Goal: Task Accomplishment & Management: Use online tool/utility

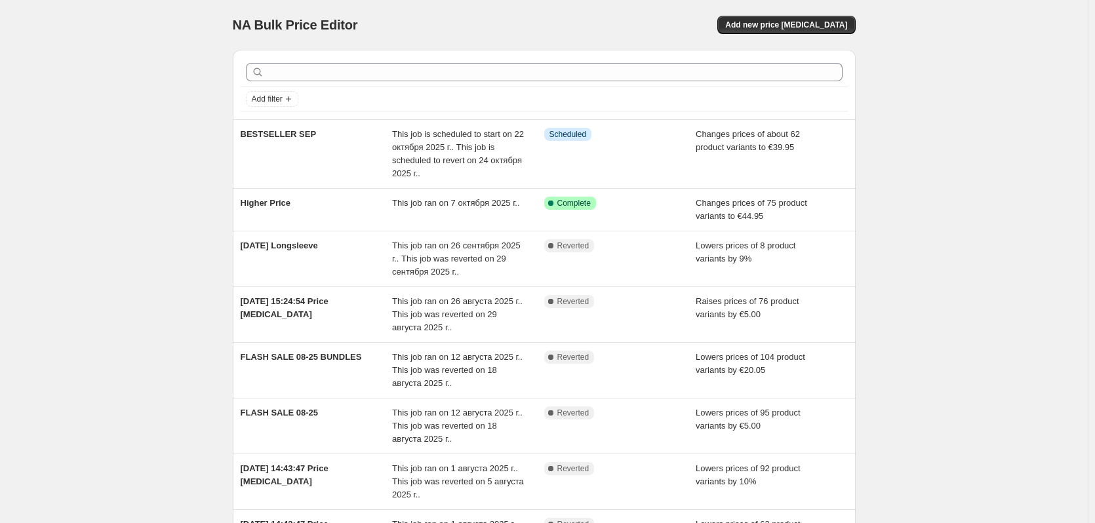
click at [315, 85] on div at bounding box center [544, 72] width 607 height 29
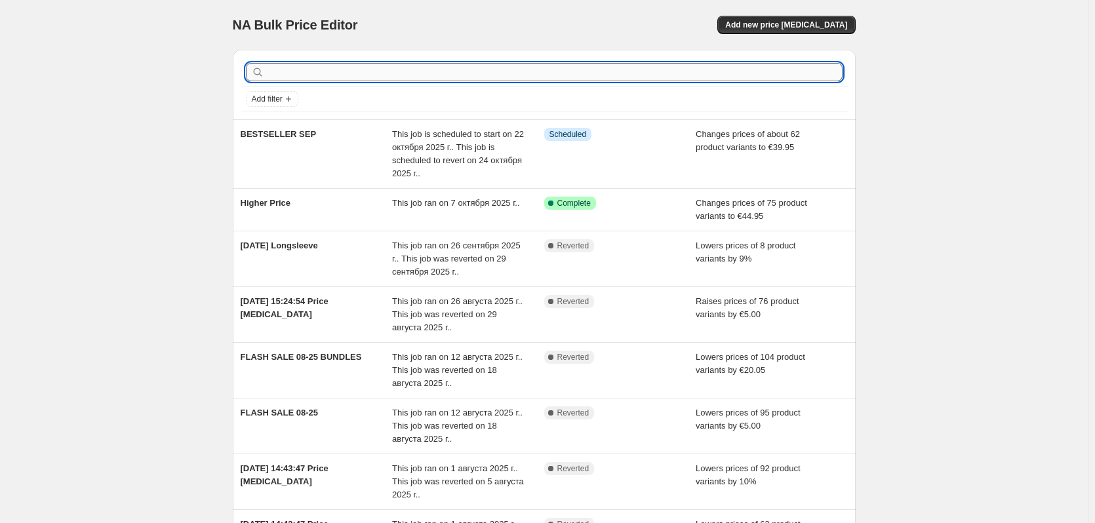
click at [315, 73] on input "text" at bounding box center [555, 72] width 576 height 18
type input "BUNDLE SUNDAY"
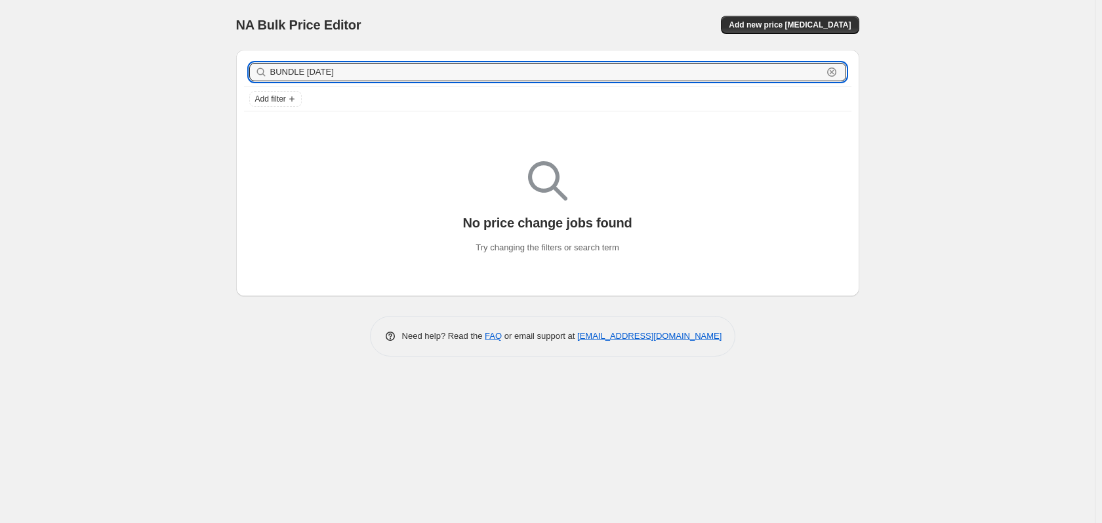
drag, startPoint x: 363, startPoint y: 75, endPoint x: 236, endPoint y: 67, distance: 127.5
click at [236, 67] on div "BUNDLE SUNDAY Clear Add filter" at bounding box center [547, 85] width 623 height 70
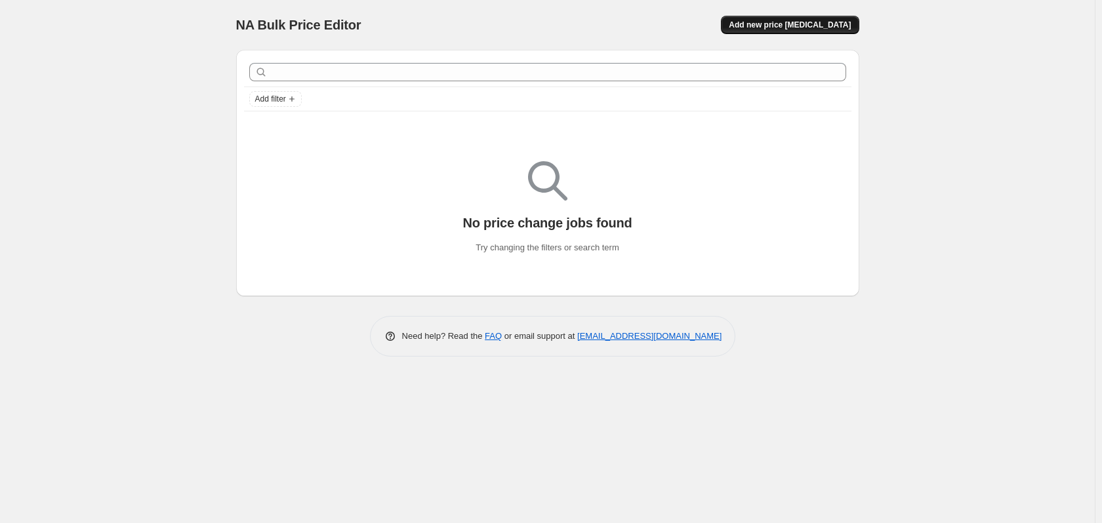
click at [803, 28] on span "Add new price [MEDICAL_DATA]" at bounding box center [790, 25] width 122 height 10
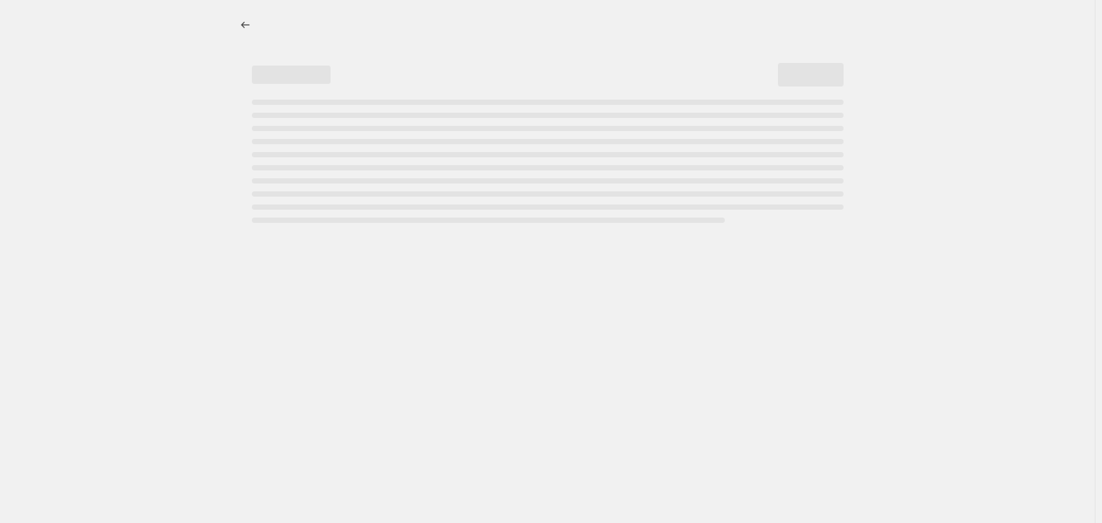
select select "percentage"
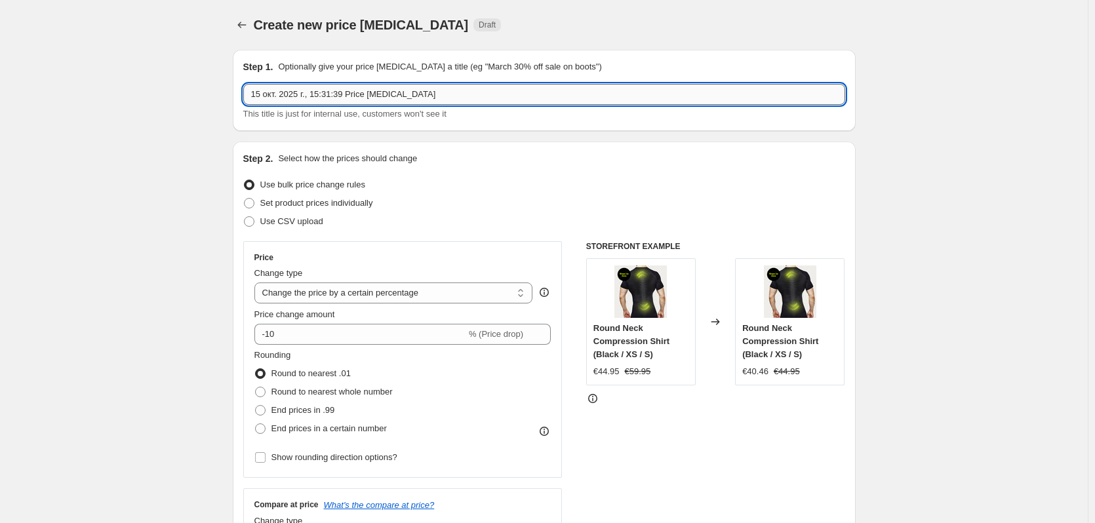
click at [364, 93] on input "15 окт. 2025 г., 15:31:39 Price change job" at bounding box center [544, 94] width 602 height 21
drag, startPoint x: 259, startPoint y: 90, endPoint x: 204, endPoint y: 87, distance: 55.1
paste input "BUNDLE SUNDAY"
type input "BUNDLE SUNDAY"
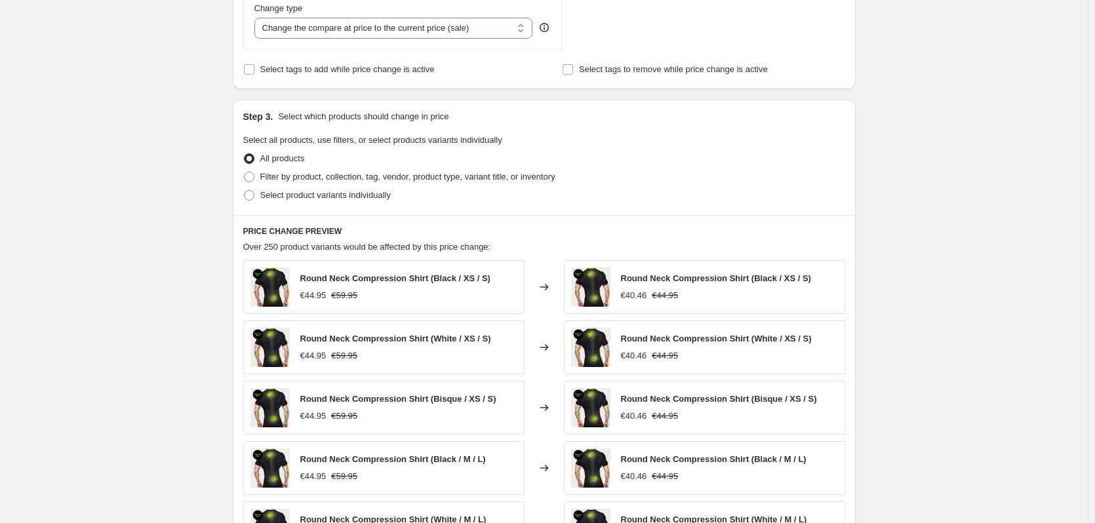
scroll to position [525, 0]
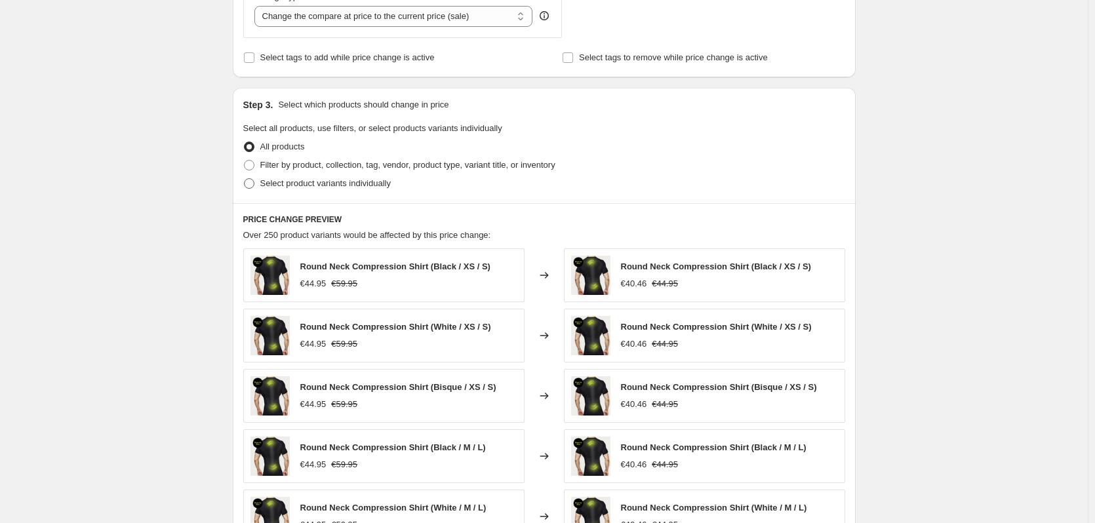
click at [253, 178] on span at bounding box center [249, 183] width 10 height 10
click at [245, 178] on input "Select product variants individually" at bounding box center [244, 178] width 1 height 1
radio input "true"
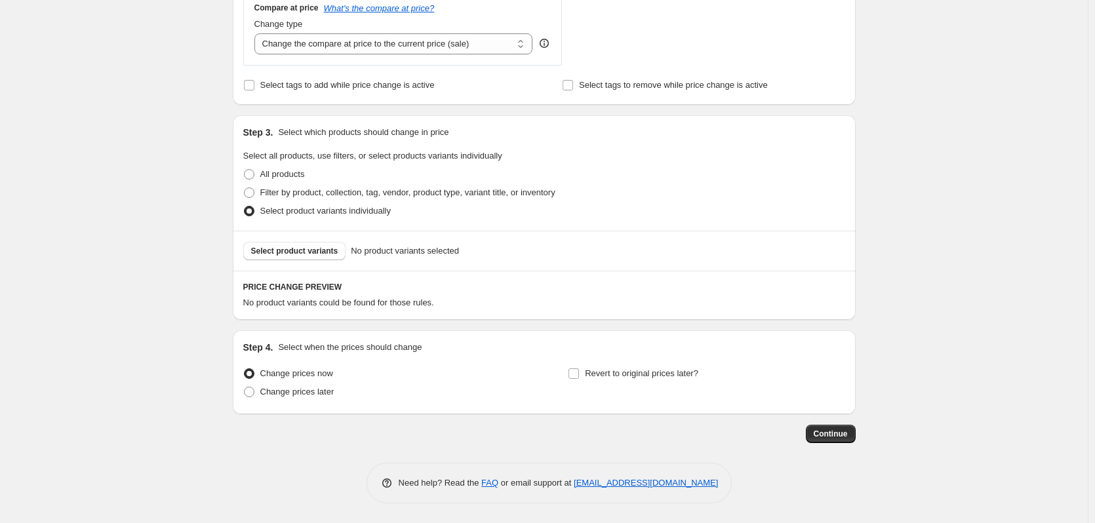
scroll to position [497, 0]
click at [298, 256] on button "Select product variants" at bounding box center [294, 251] width 103 height 18
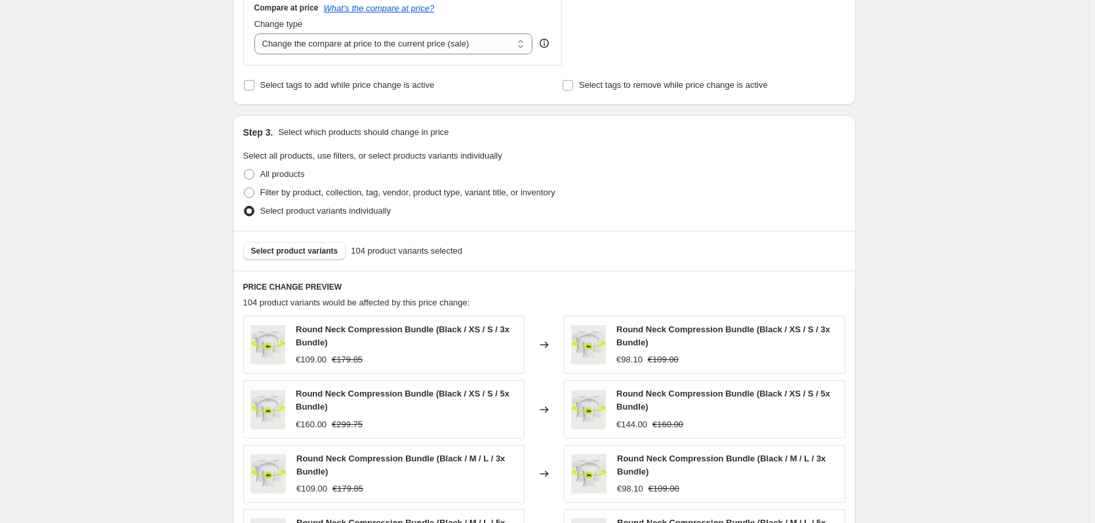
click at [226, 298] on div "Step 1. Optionally give your price change job a title (eg "March 30% off sale o…" at bounding box center [538, 168] width 633 height 1252
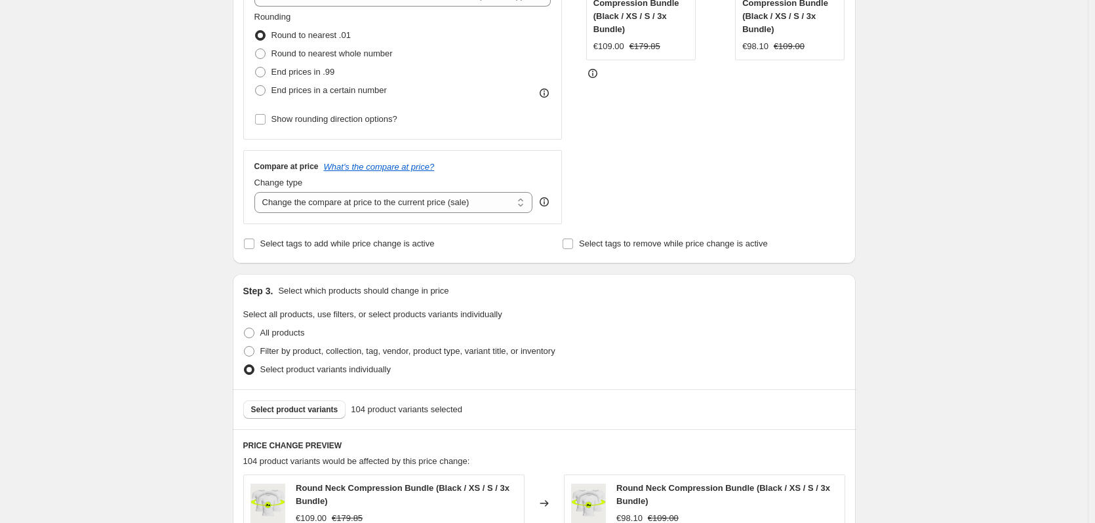
scroll to position [104, 0]
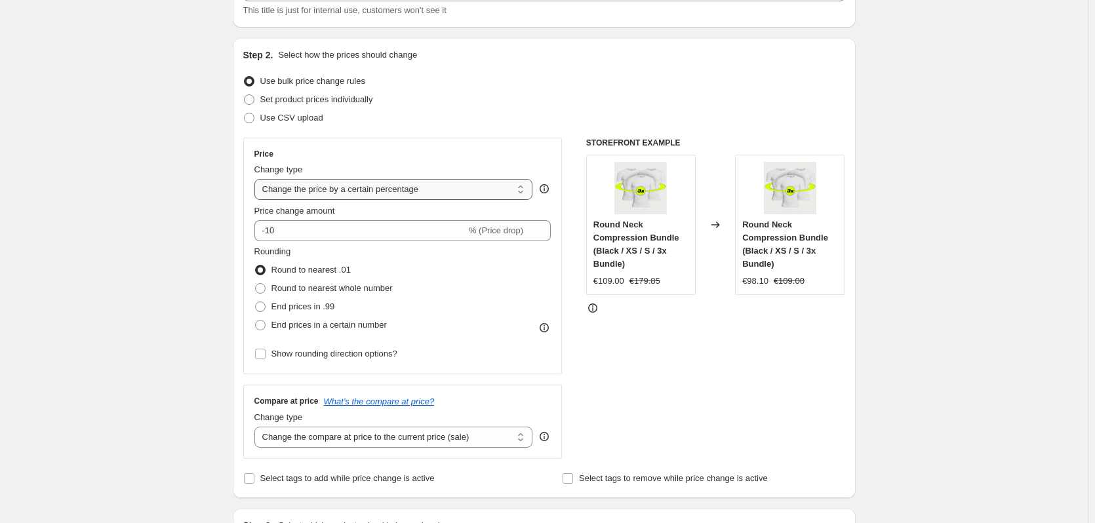
click at [304, 191] on select "Change the price to a certain amount Change the price by a certain amount Chang…" at bounding box center [393, 189] width 279 height 21
select select "by"
click at [257, 179] on select "Change the price to a certain amount Change the price by a certain amount Chang…" at bounding box center [393, 189] width 279 height 21
type input "-10.00"
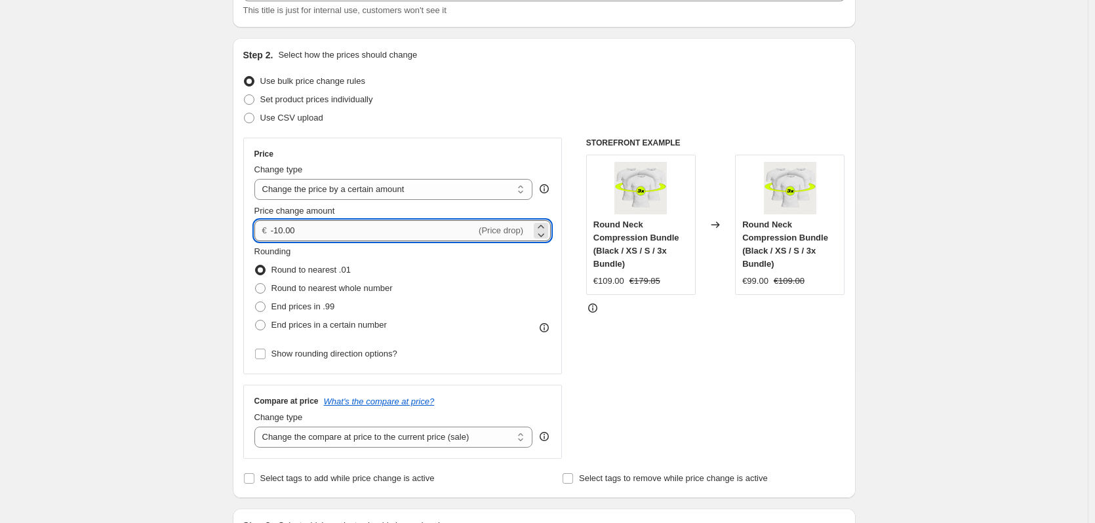
click at [315, 228] on input "-10.00" at bounding box center [373, 230] width 205 height 21
click at [287, 231] on input "-10.00" at bounding box center [373, 230] width 205 height 21
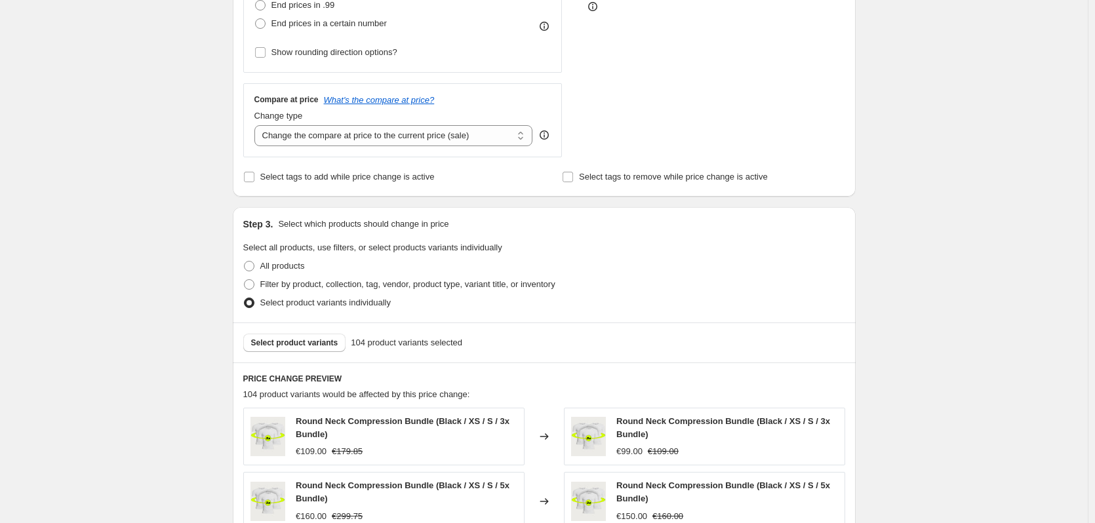
scroll to position [169, 0]
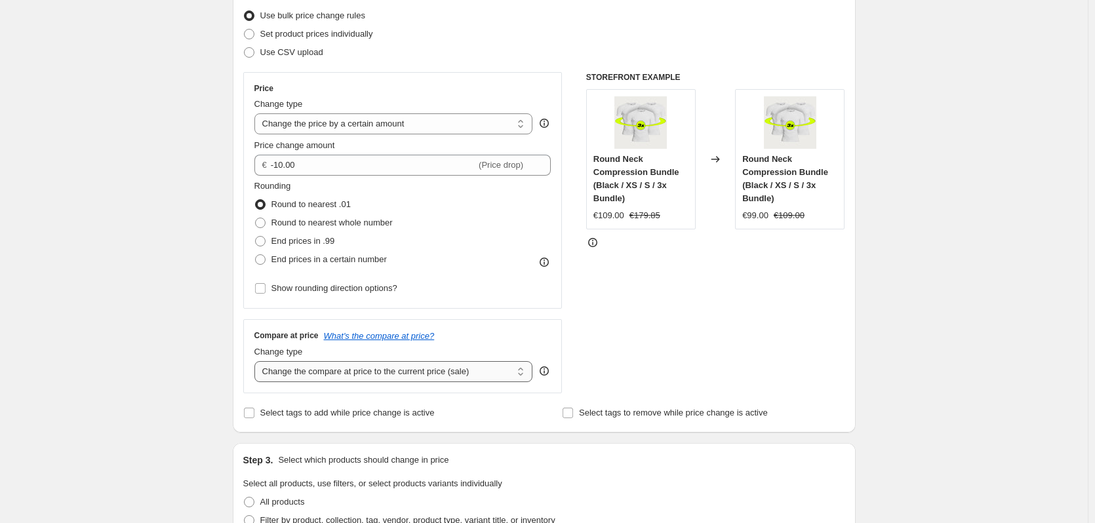
click at [303, 376] on select "Change the compare at price to the current price (sale) Change the compare at p…" at bounding box center [393, 371] width 279 height 21
select select "no_change"
click at [257, 361] on select "Change the compare at price to the current price (sale) Change the compare at p…" at bounding box center [393, 371] width 279 height 21
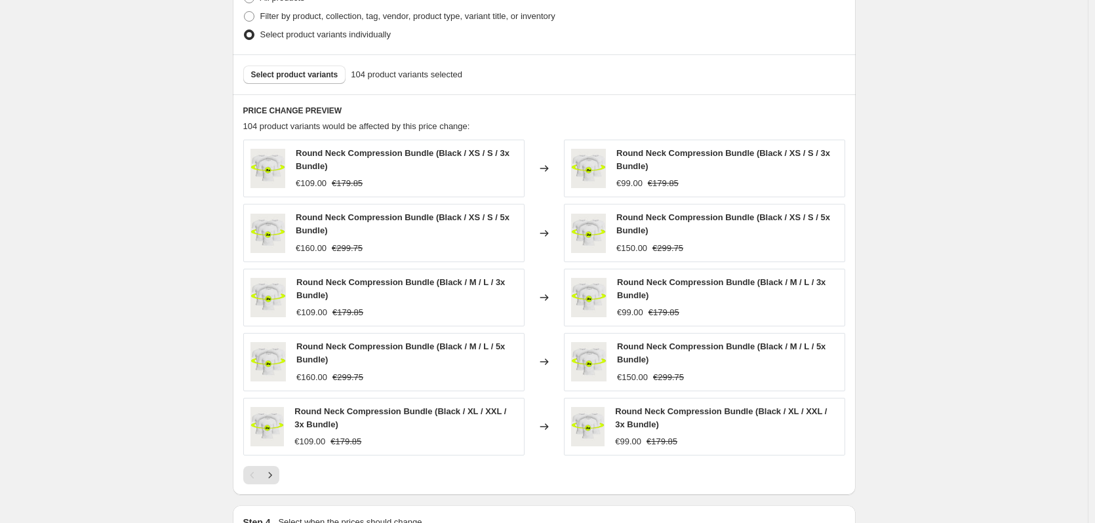
scroll to position [849, 0]
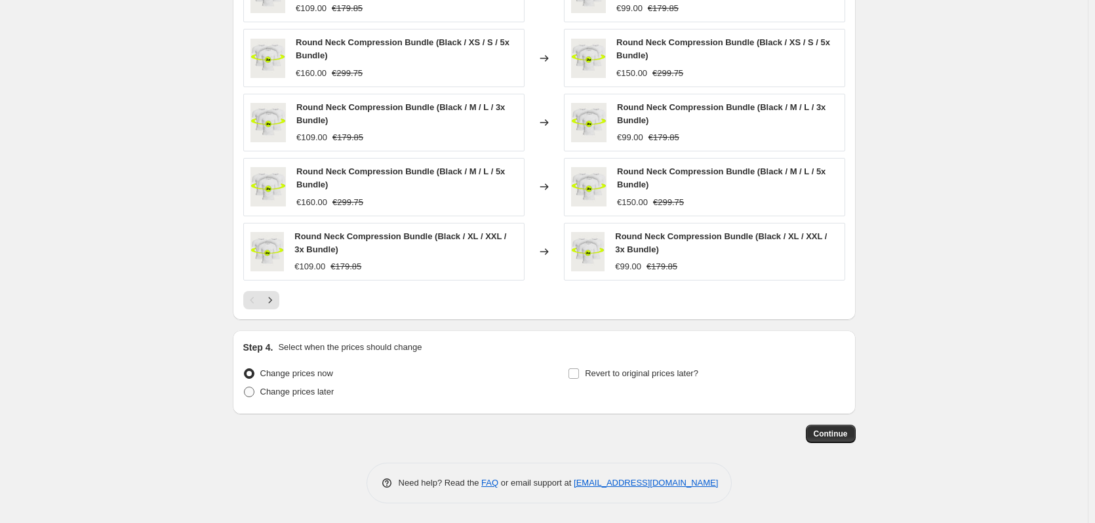
click at [289, 391] on span "Change prices later" at bounding box center [297, 392] width 74 height 10
click at [245, 388] on input "Change prices later" at bounding box center [244, 387] width 1 height 1
radio input "true"
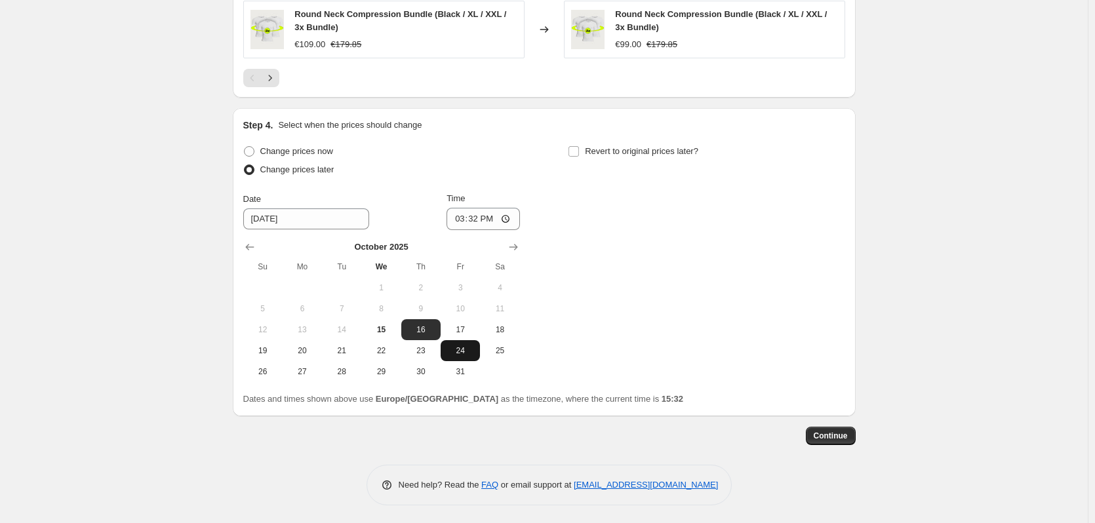
scroll to position [1073, 0]
click at [271, 349] on span "19" at bounding box center [263, 349] width 29 height 10
type input "10/19/2025"
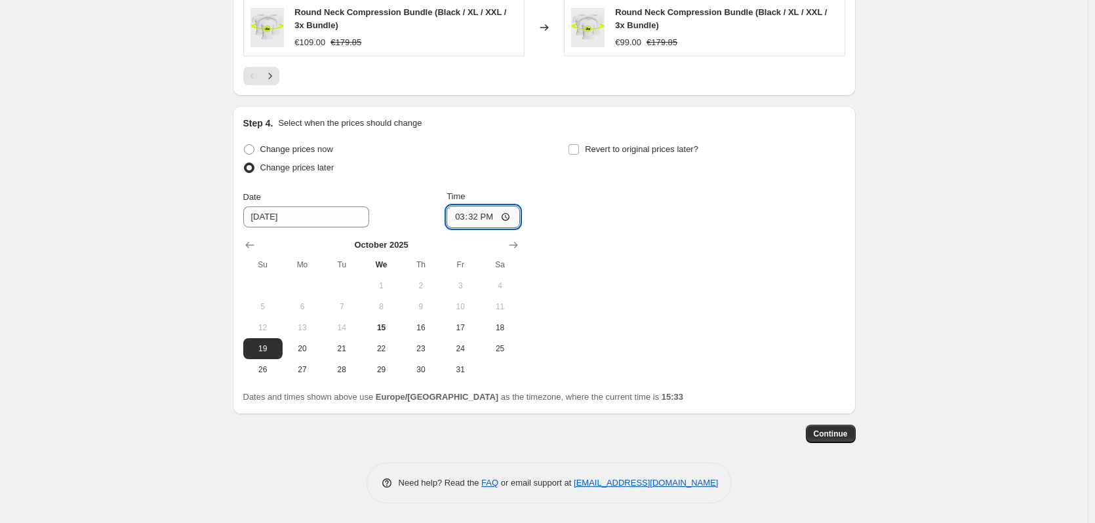
click at [471, 218] on input "15:32" at bounding box center [483, 217] width 73 height 22
type input "00:00"
click at [630, 241] on div "Change prices now Change prices later Date 10/19/2025 Time 00:00 October 2025 S…" at bounding box center [544, 260] width 602 height 240
click at [607, 152] on span "Revert to original prices later?" at bounding box center [641, 149] width 113 height 10
click at [579, 152] on input "Revert to original prices later?" at bounding box center [574, 149] width 10 height 10
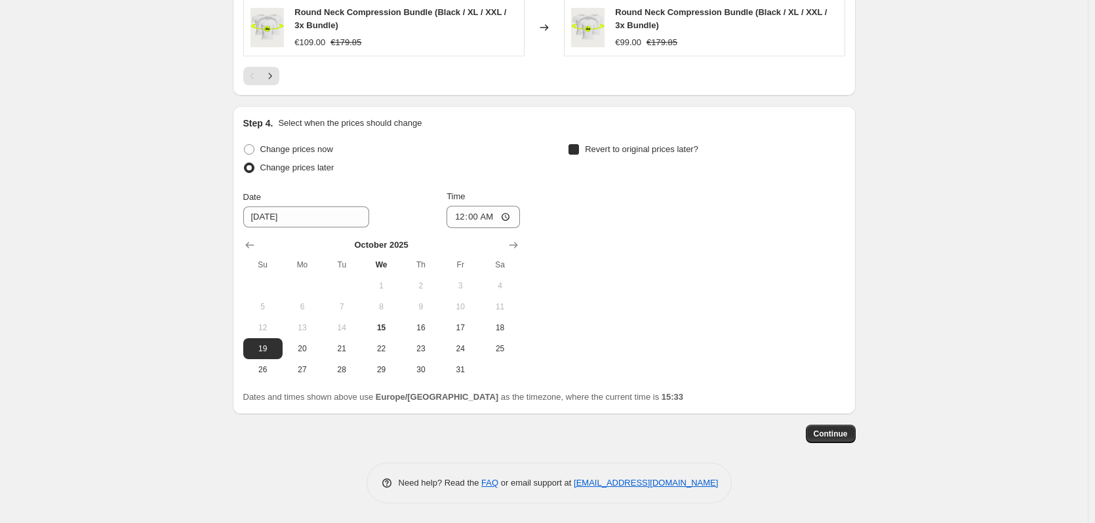
checkbox input "true"
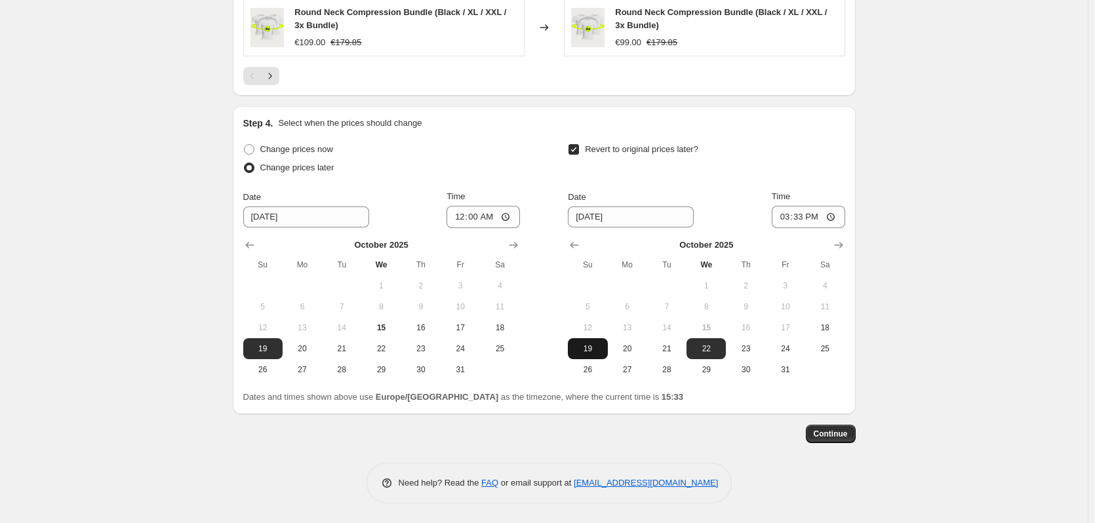
click at [594, 354] on button "19" at bounding box center [587, 348] width 39 height 21
type input "10/19/2025"
click at [801, 218] on input "15:33" at bounding box center [808, 217] width 73 height 22
type input "02:33"
click at [633, 342] on button "20" at bounding box center [627, 348] width 39 height 21
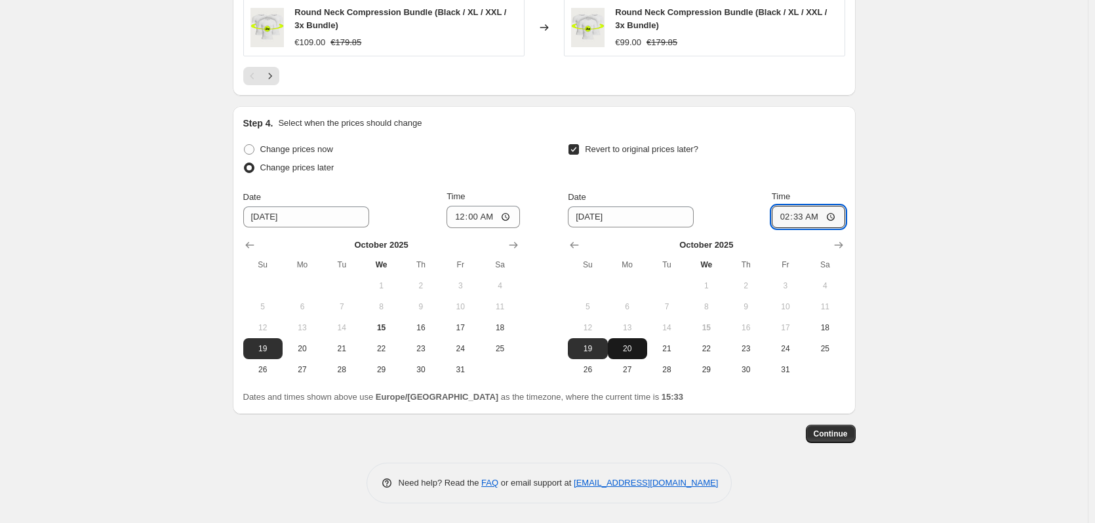
type input "10/20/2025"
click at [799, 219] on input "02:33" at bounding box center [808, 217] width 73 height 22
type input "00:02"
click at [843, 438] on span "Continue" at bounding box center [831, 434] width 34 height 10
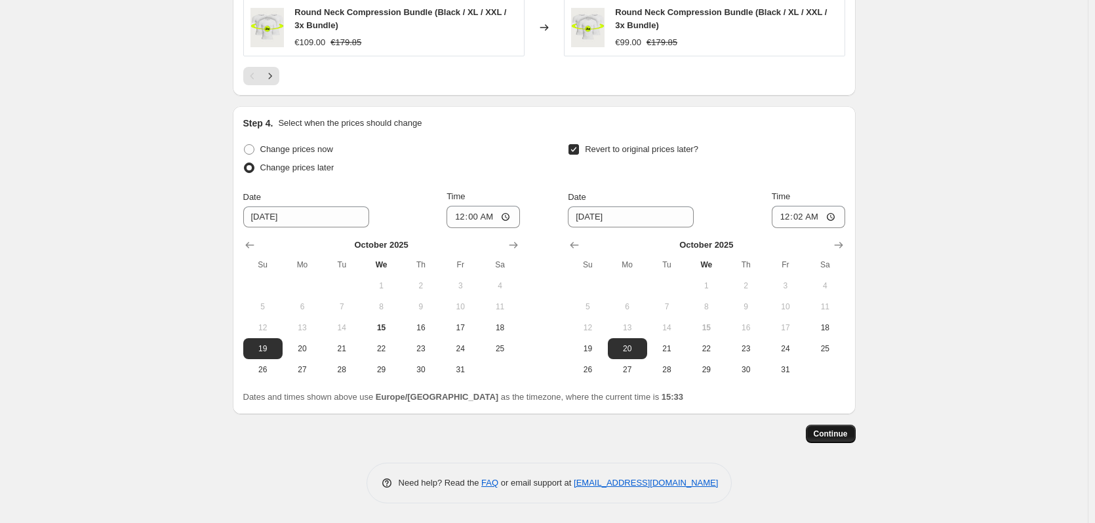
scroll to position [0, 0]
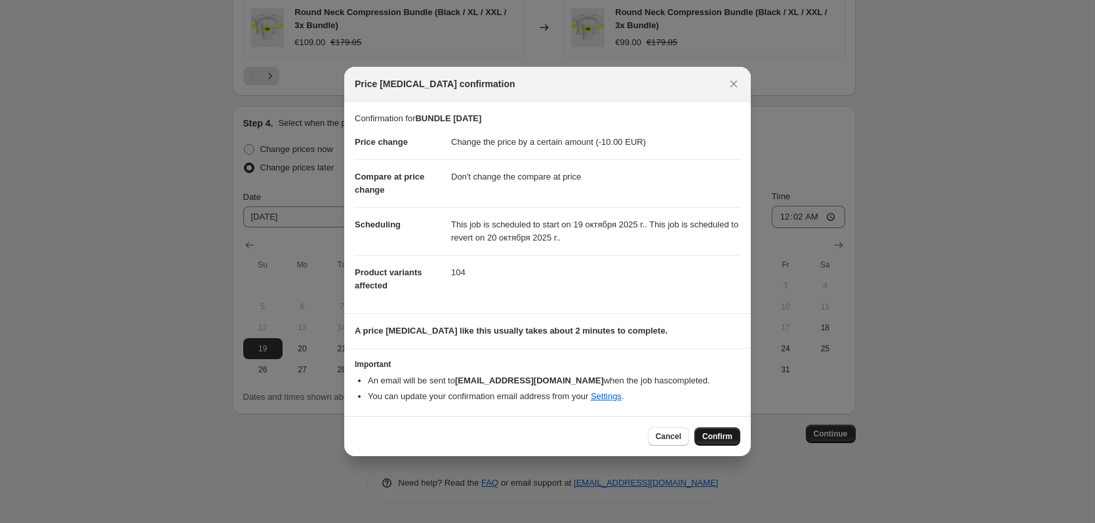
click at [714, 437] on span "Confirm" at bounding box center [717, 436] width 30 height 10
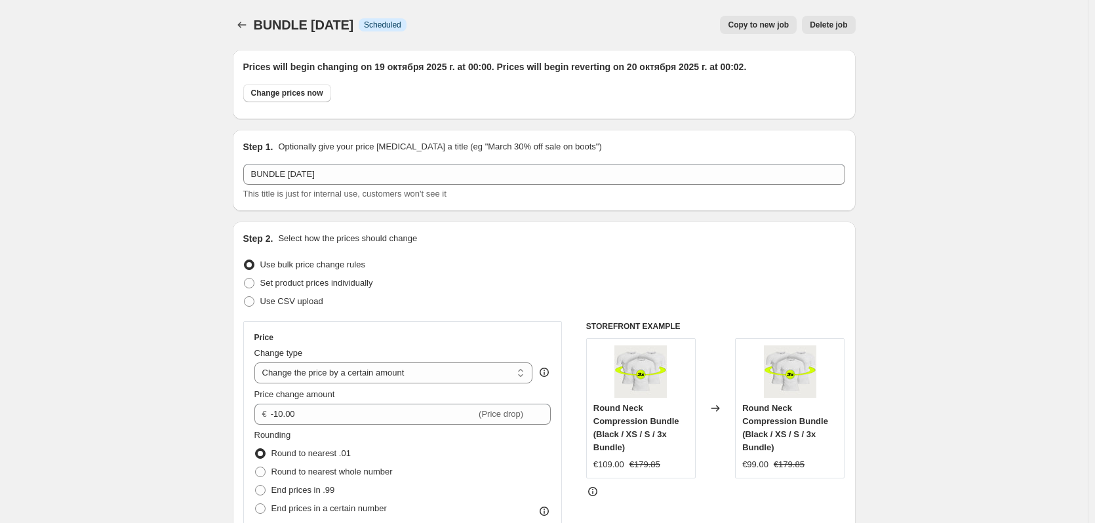
click at [255, 13] on div "BUNDLE SUNDAY. This page is ready BUNDLE SUNDAY Info Scheduled Copy to new job …" at bounding box center [544, 25] width 623 height 50
click at [250, 18] on button "Price change jobs" at bounding box center [242, 25] width 18 height 18
